Goal: Task Accomplishment & Management: Complete application form

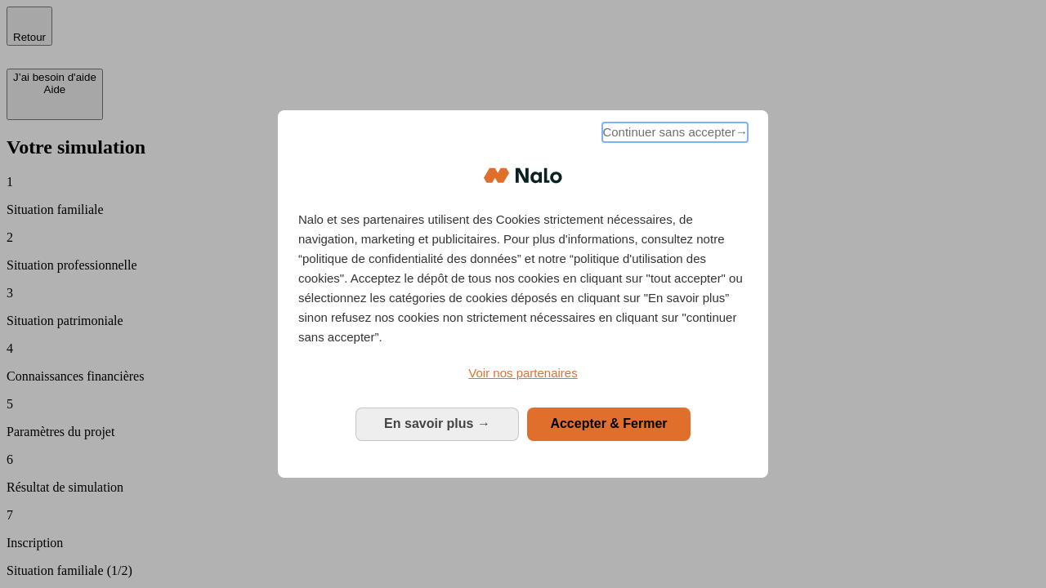
click at [673, 135] on span "Continuer sans accepter →" at bounding box center [674, 133] width 145 height 20
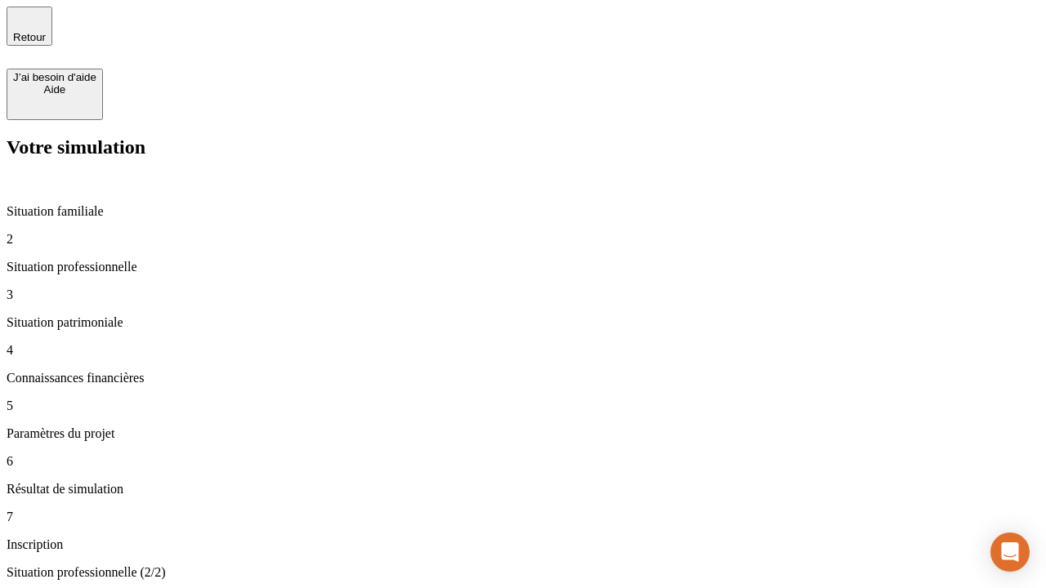
type input "70 000"
type input "1 000"
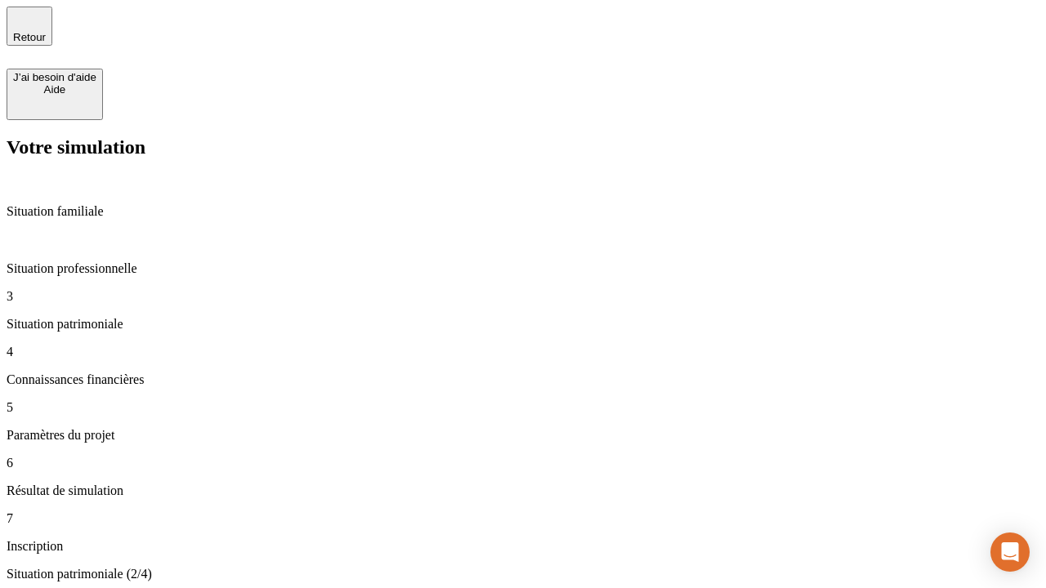
type input "800"
type input "6"
type input "400"
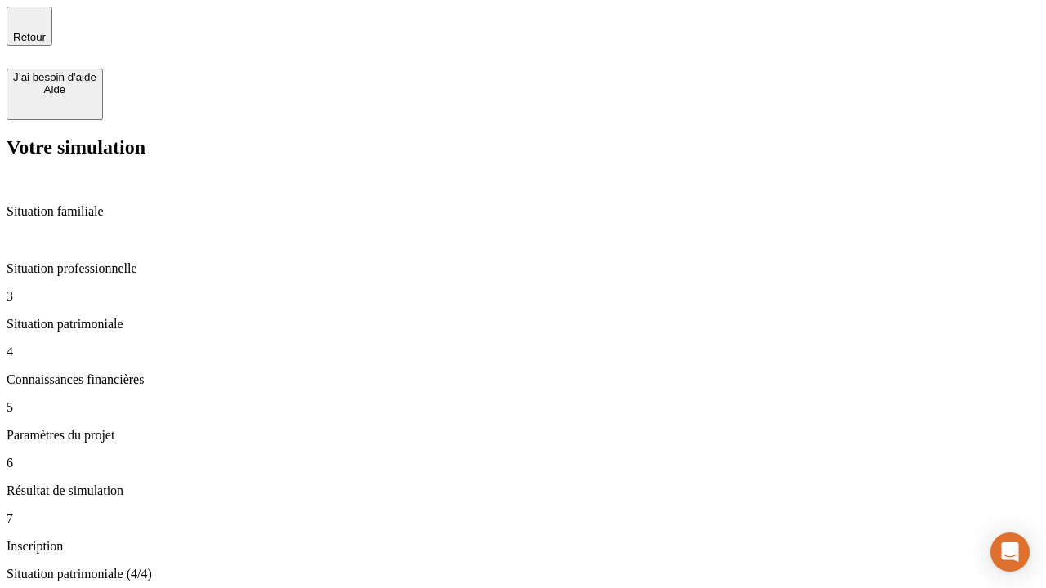
type input "3"
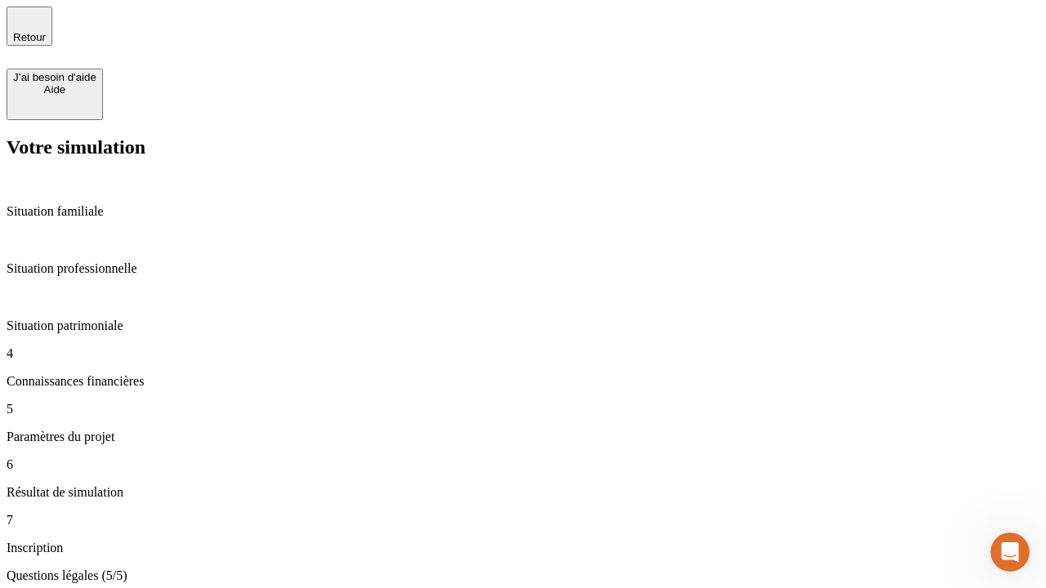
type input "35"
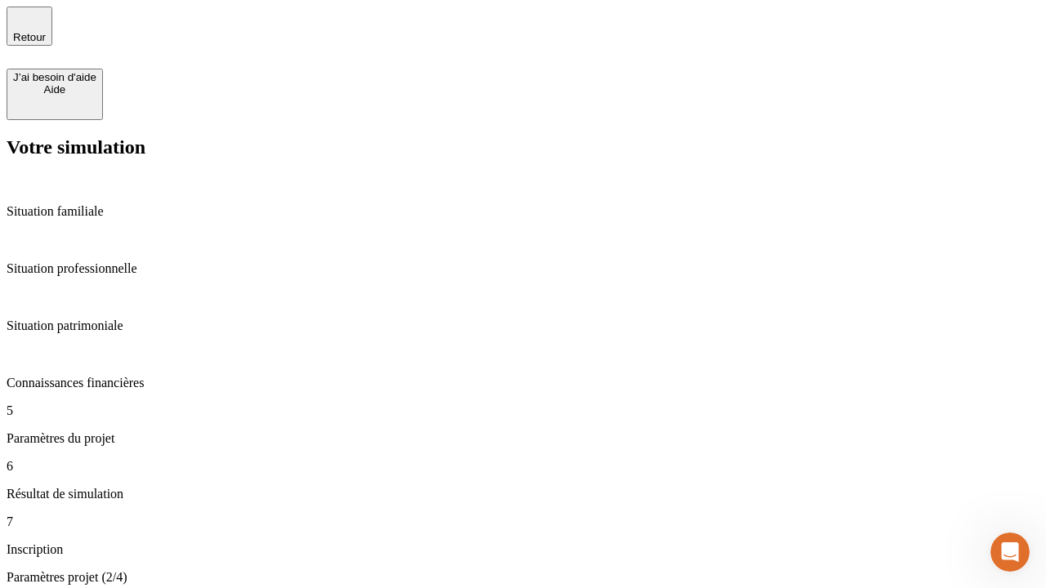
type input "500"
type input "640"
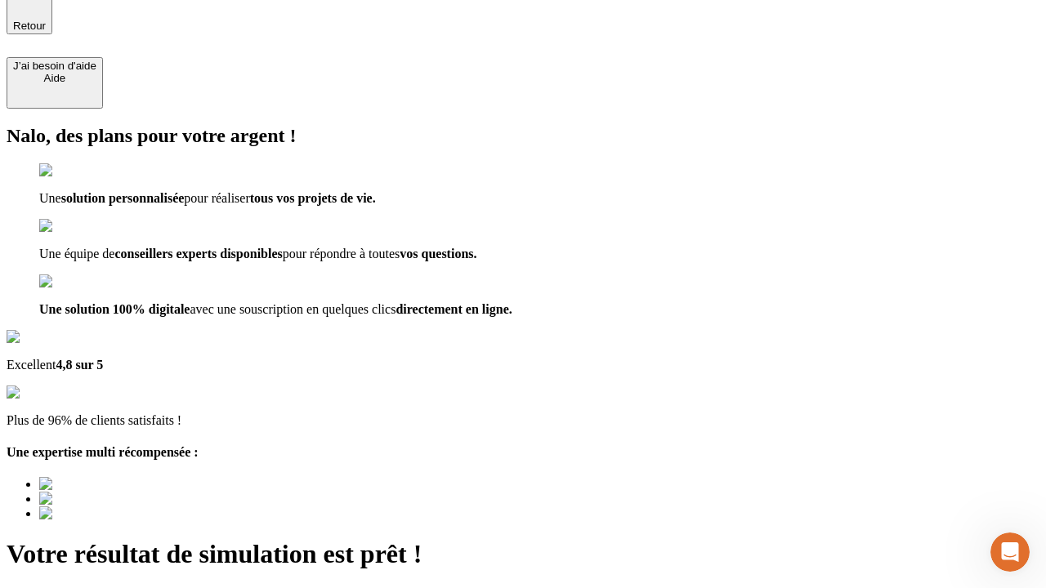
type input "[EMAIL_ADDRESS][DOMAIN_NAME]"
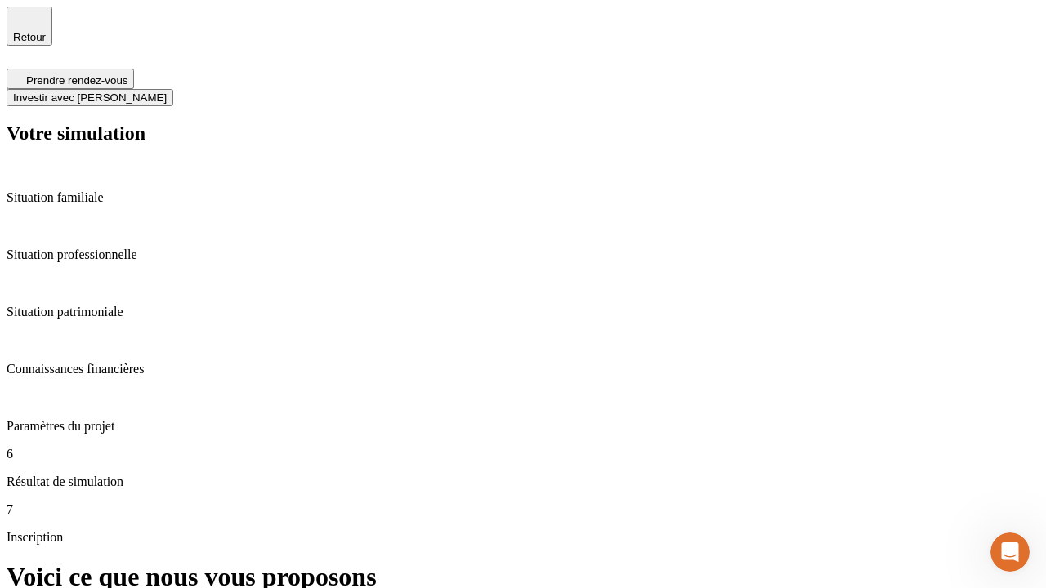
click at [167, 92] on span "Investir avec [PERSON_NAME]" at bounding box center [90, 98] width 154 height 12
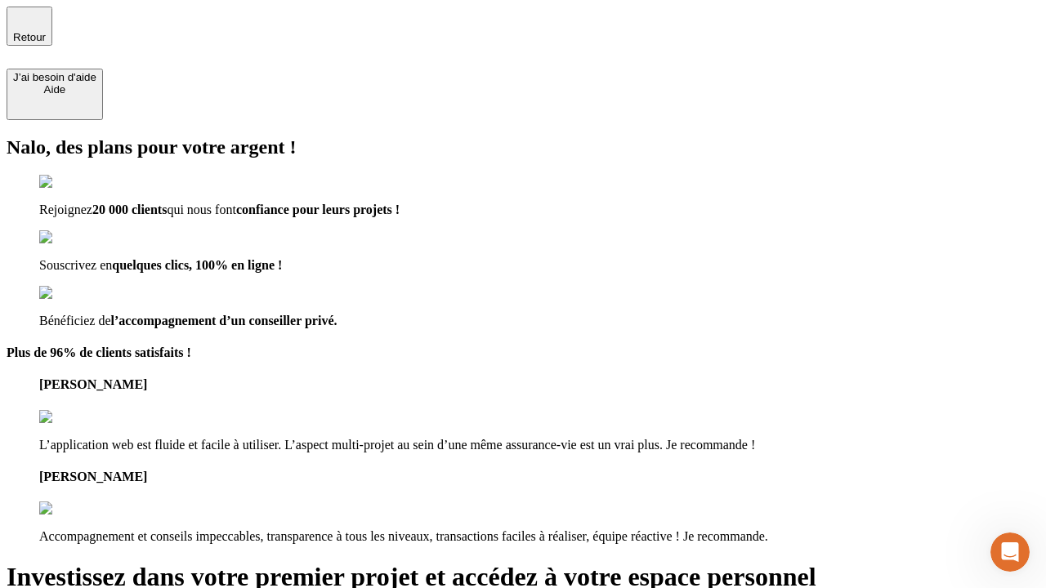
type input "abc"
